Goal: Obtain resource: Obtain resource

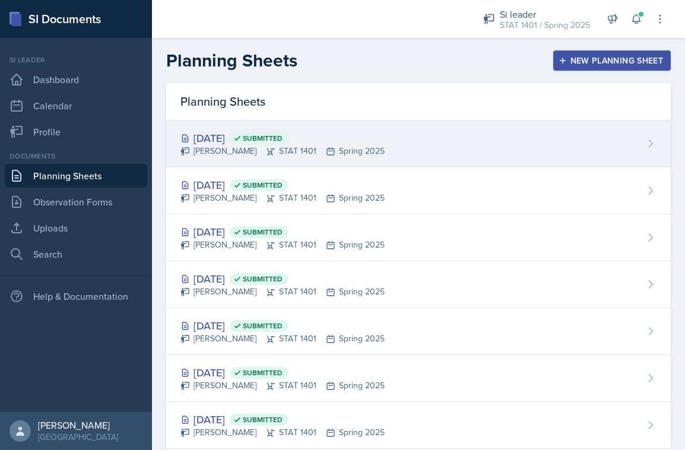
click at [407, 140] on div "[DATE] Submitted [PERSON_NAME] STAT 1401 Spring 2025" at bounding box center [418, 144] width 505 height 47
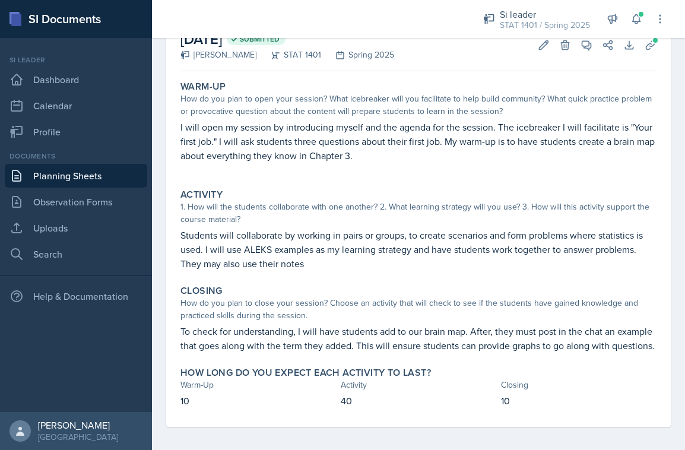
scroll to position [75, 0]
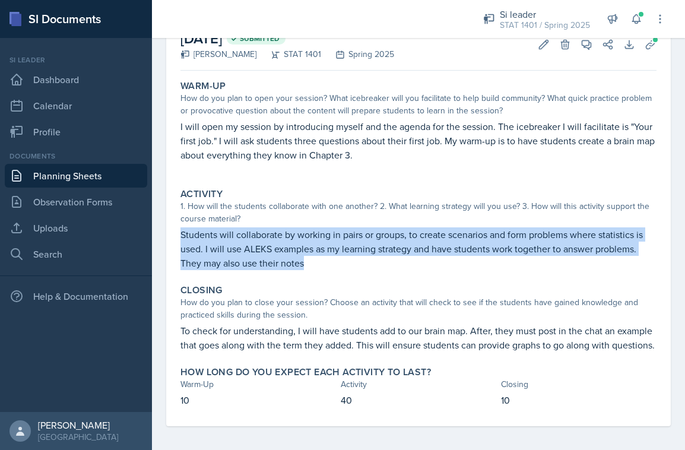
drag, startPoint x: 182, startPoint y: 233, endPoint x: 324, endPoint y: 260, distance: 143.8
click at [325, 260] on p "Students will collaborate by working in pairs or groups, to create scenarios an…" at bounding box center [419, 248] width 476 height 43
copy p "Students will collaborate by working in pairs or groups, to create scenarios an…"
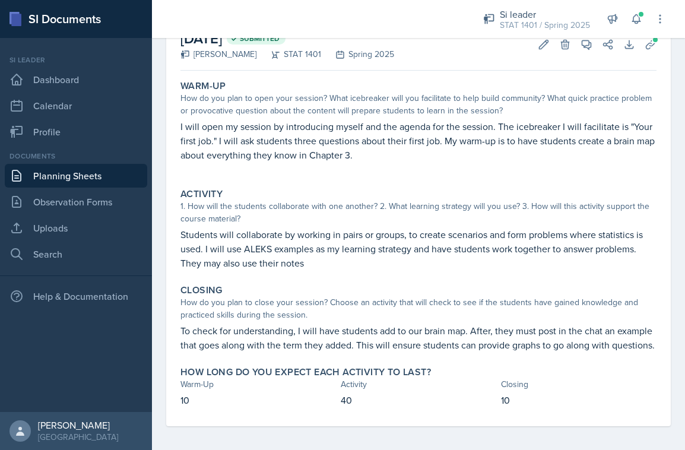
click at [226, 349] on p "To check for understanding, I will have students add to our brain map. After, t…" at bounding box center [419, 338] width 476 height 29
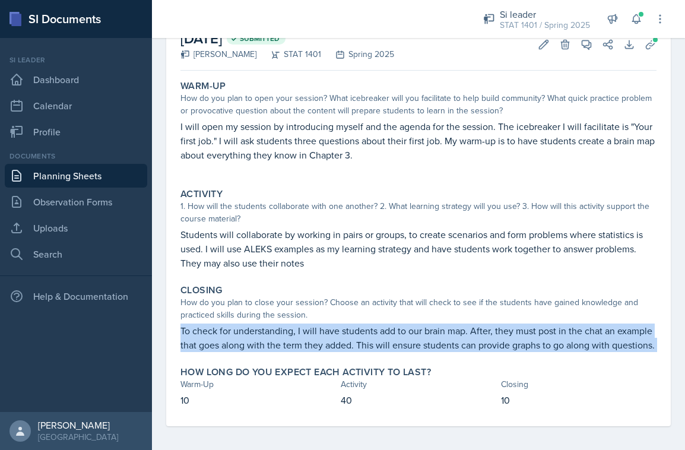
drag, startPoint x: 182, startPoint y: 328, endPoint x: 522, endPoint y: 357, distance: 341.6
click at [522, 357] on div "Warm-Up How do you plan to open your session? What icebreaker will you facilita…" at bounding box center [419, 250] width 476 height 351
copy div "To check for understanding, I will have students add to our brain map. After, t…"
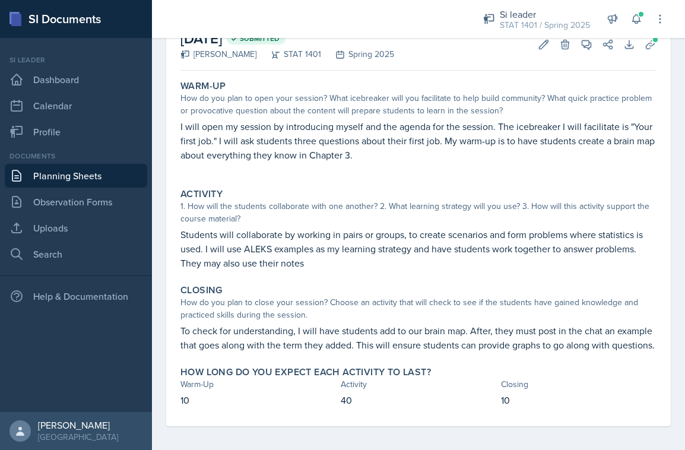
click at [183, 405] on p "10" at bounding box center [259, 400] width 156 height 14
click at [102, 177] on link "Planning Sheets" at bounding box center [76, 176] width 143 height 24
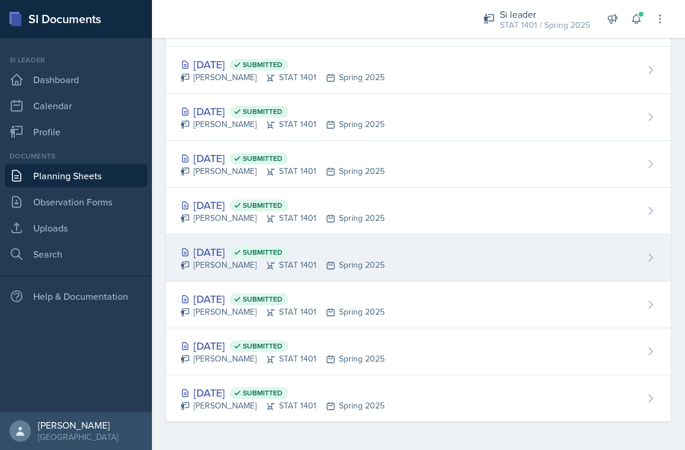
scroll to position [1247, 0]
click at [236, 255] on div "[DATE] Submitted" at bounding box center [283, 252] width 204 height 16
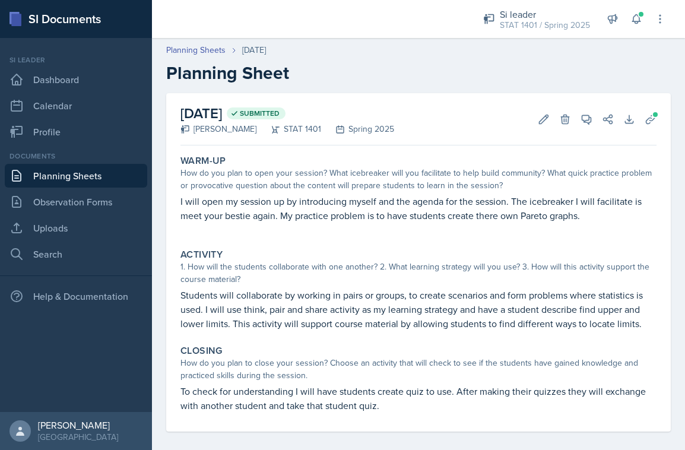
click at [50, 183] on link "Planning Sheets" at bounding box center [76, 176] width 143 height 24
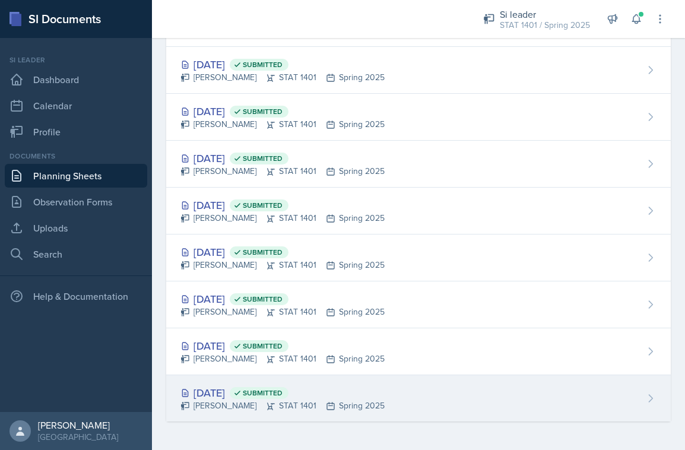
scroll to position [1247, 0]
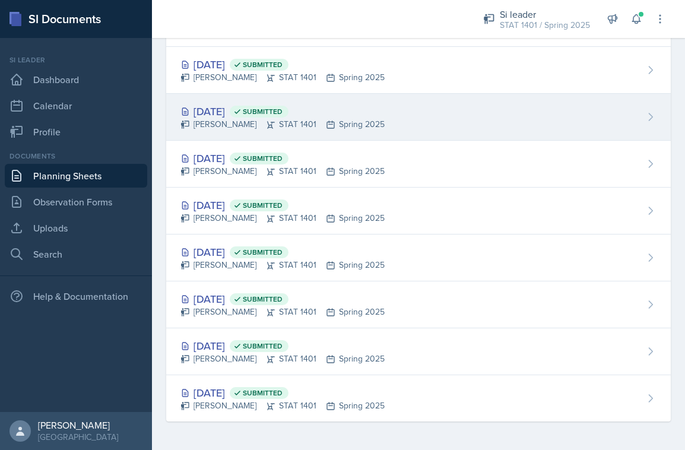
click at [242, 114] on icon at bounding box center [237, 112] width 8 height 8
